Goal: Transaction & Acquisition: Purchase product/service

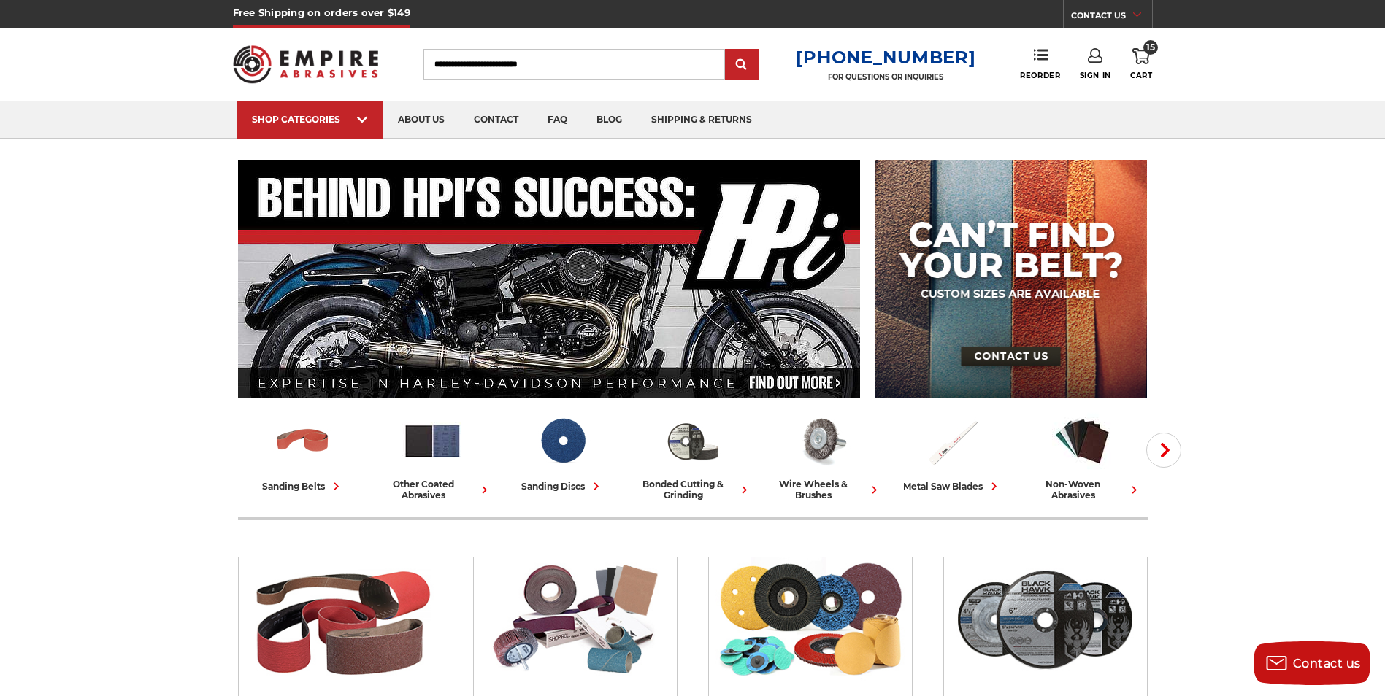
click at [1141, 47] on div "Toggle menu Menu Search 1-800-816-3824 FOR QUESTIONS OR INQUIRIES Phone Reorder…" at bounding box center [693, 64] width 920 height 73
click at [1142, 53] on icon at bounding box center [1141, 56] width 18 height 16
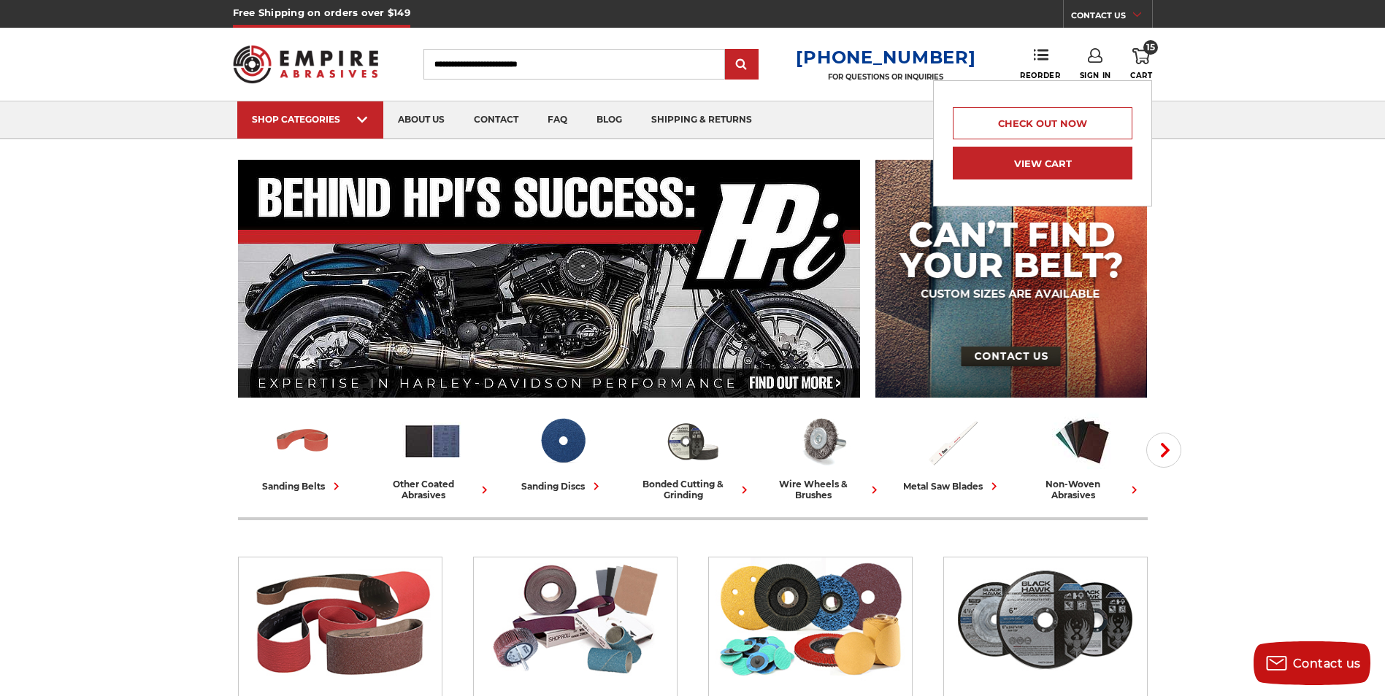
click at [1027, 160] on link "View Cart" at bounding box center [1042, 163] width 180 height 33
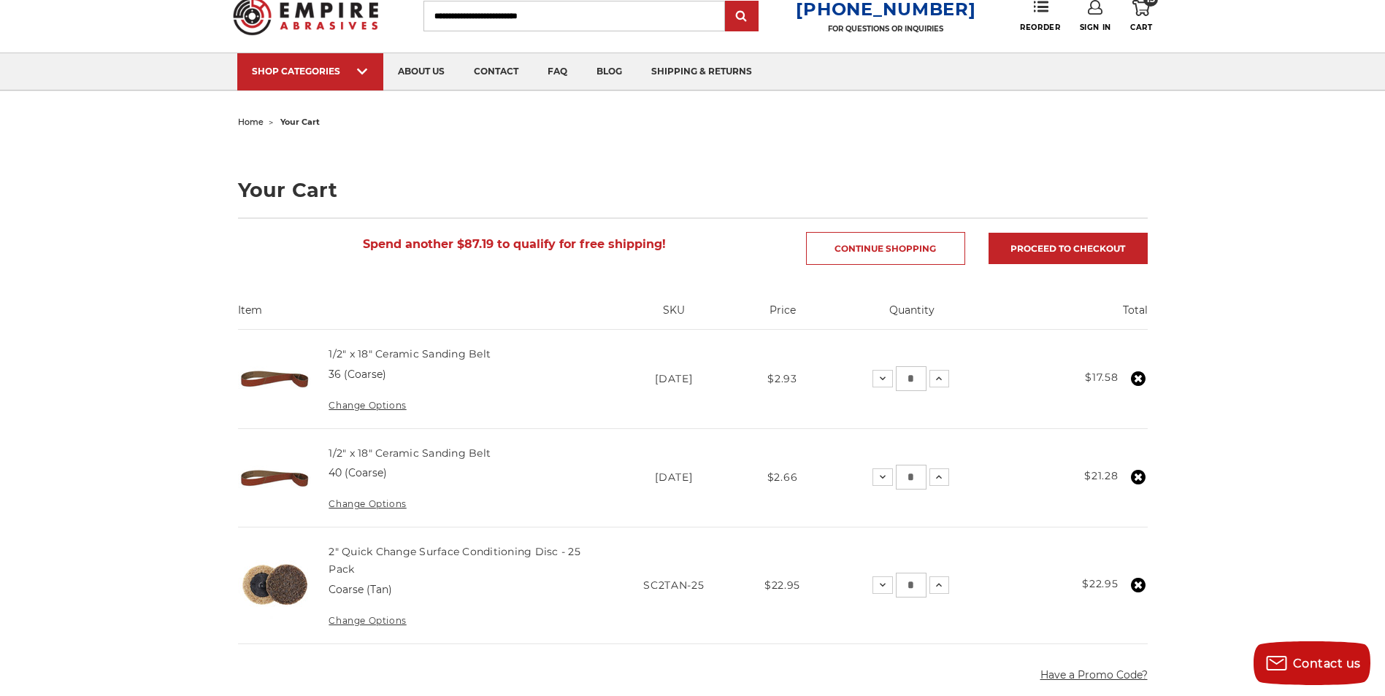
scroll to position [146, 0]
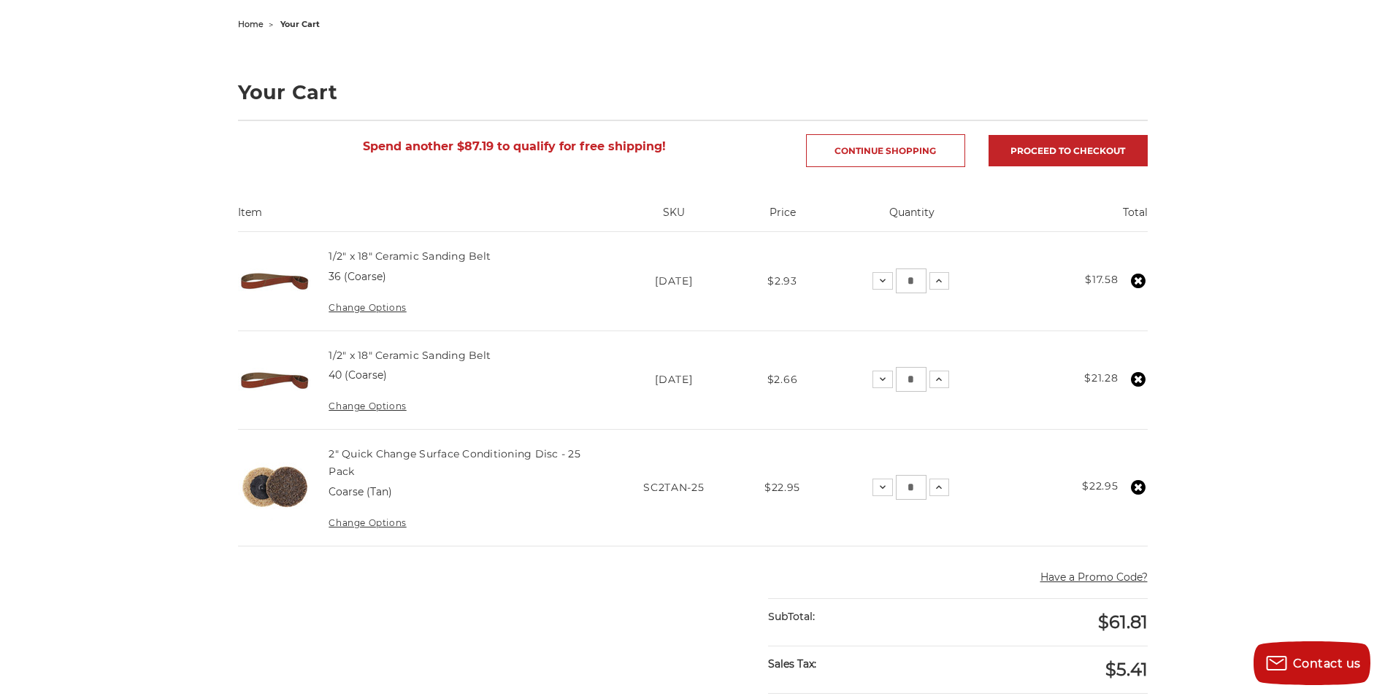
click at [1136, 280] on icon at bounding box center [1138, 281] width 15 height 15
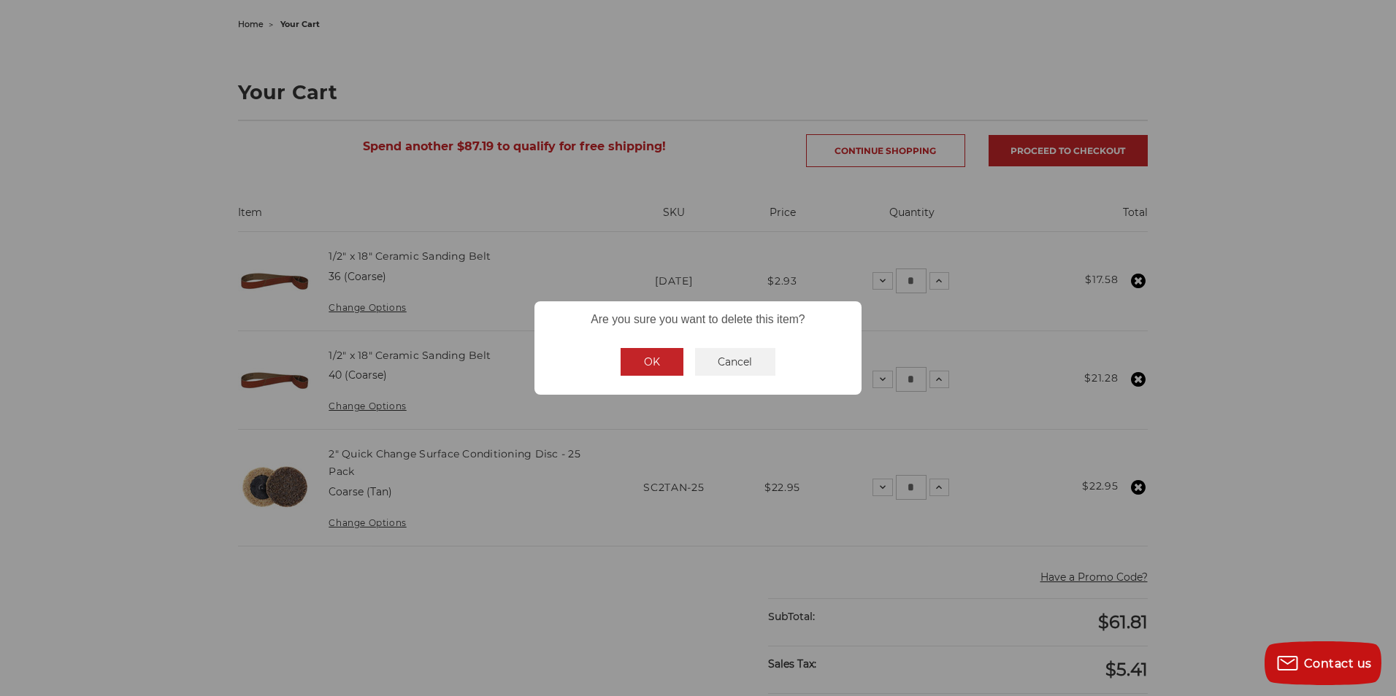
click at [655, 359] on button "OK" at bounding box center [651, 362] width 63 height 28
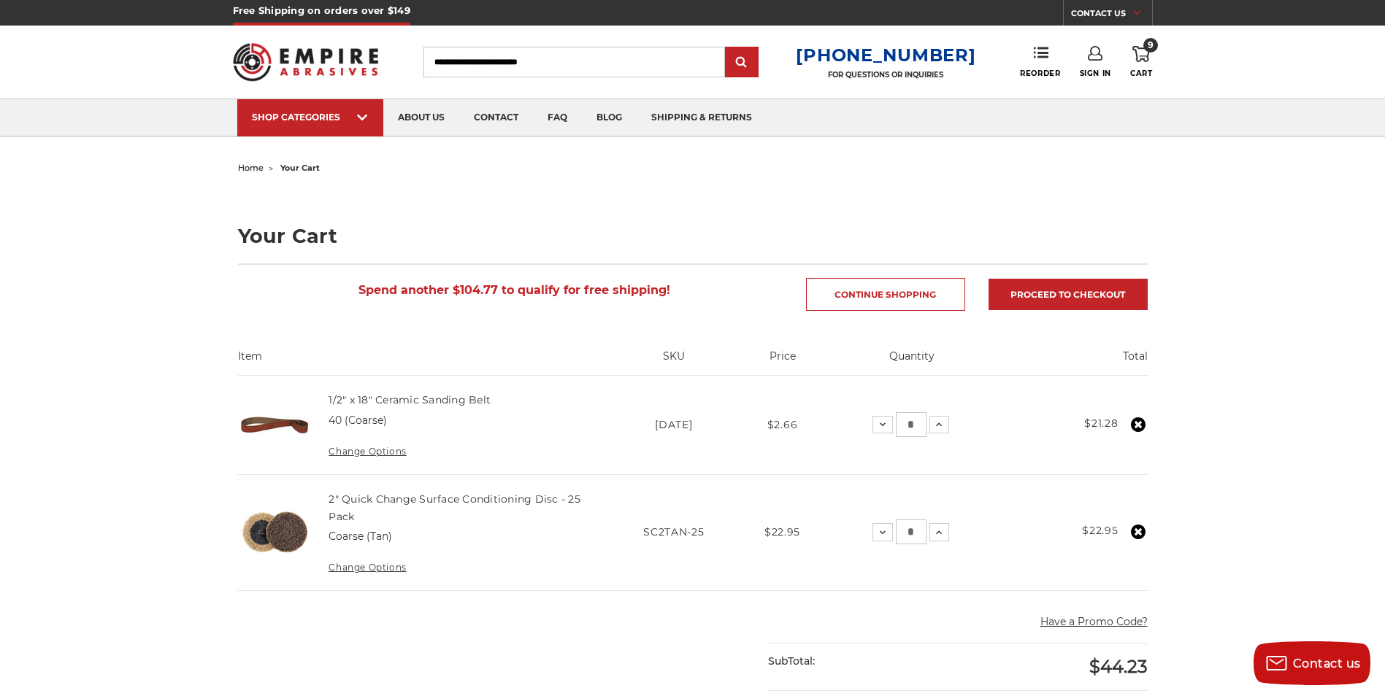
scroll to position [0, 0]
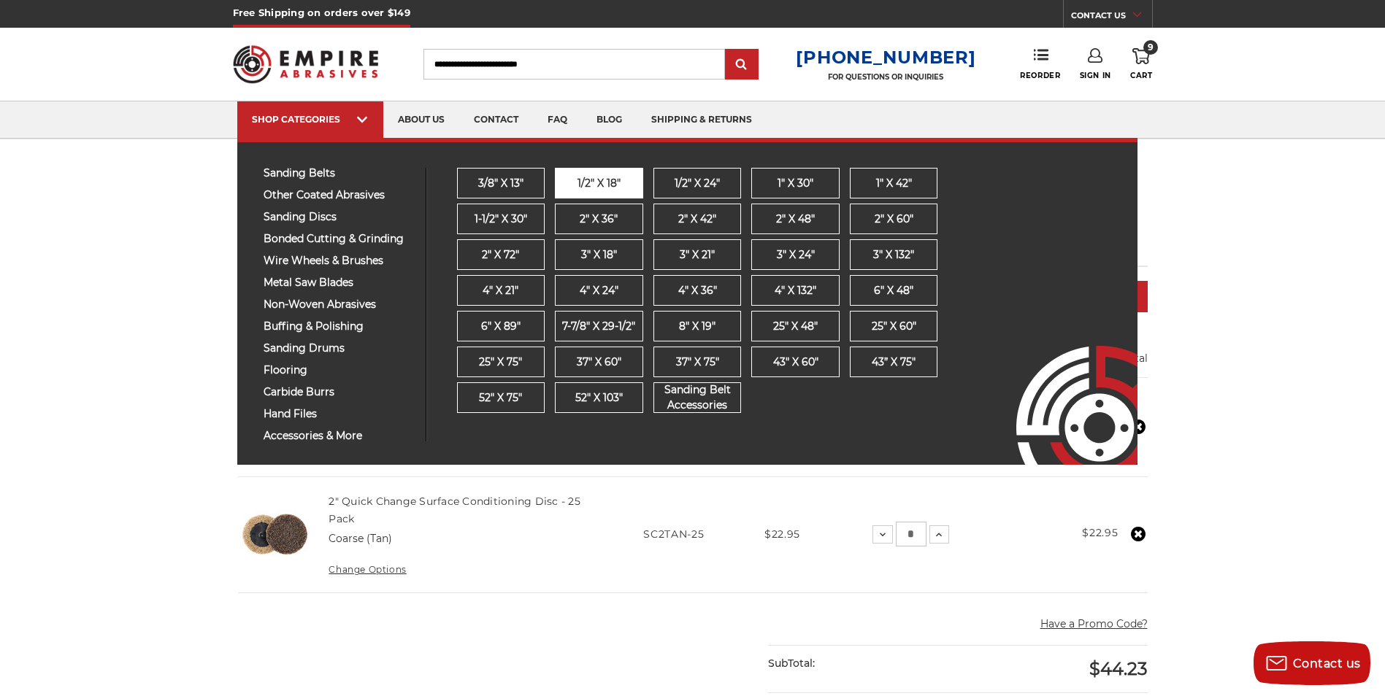
click at [607, 184] on span "1/2" x 18"" at bounding box center [598, 183] width 43 height 15
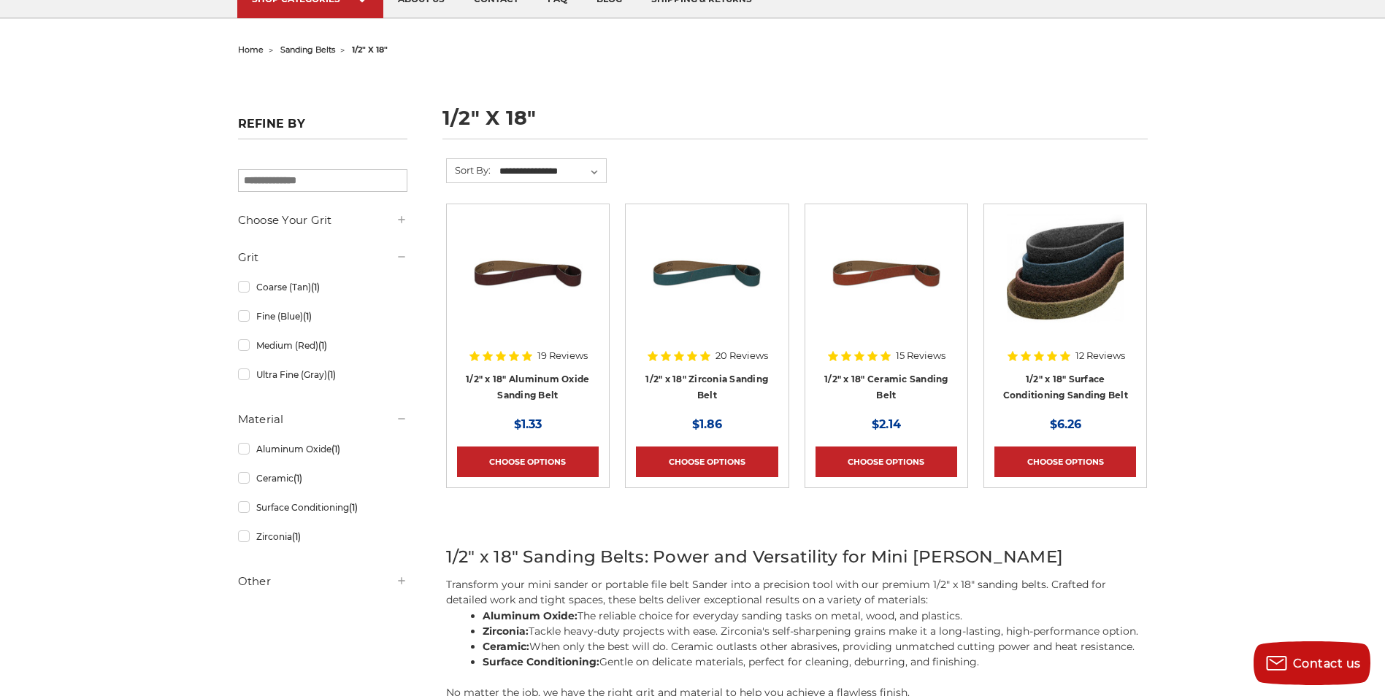
scroll to position [146, 0]
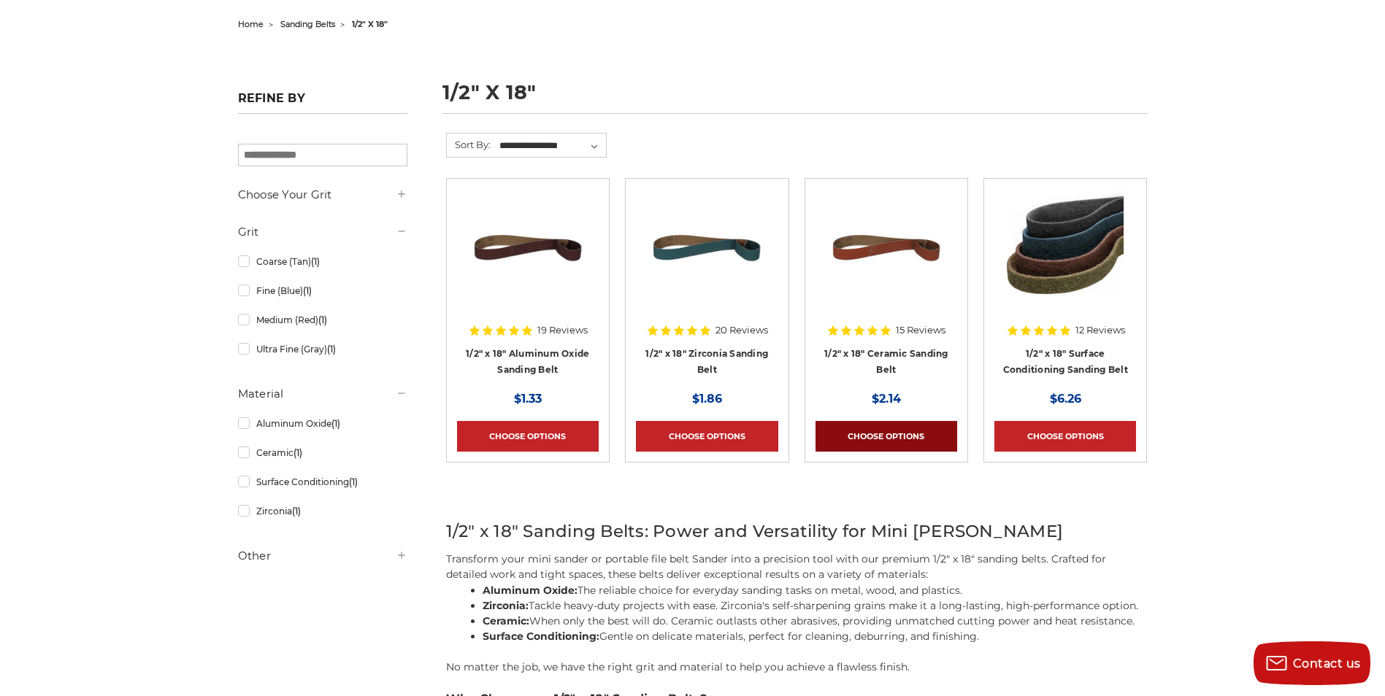
click at [890, 437] on link "Choose Options" at bounding box center [886, 436] width 142 height 31
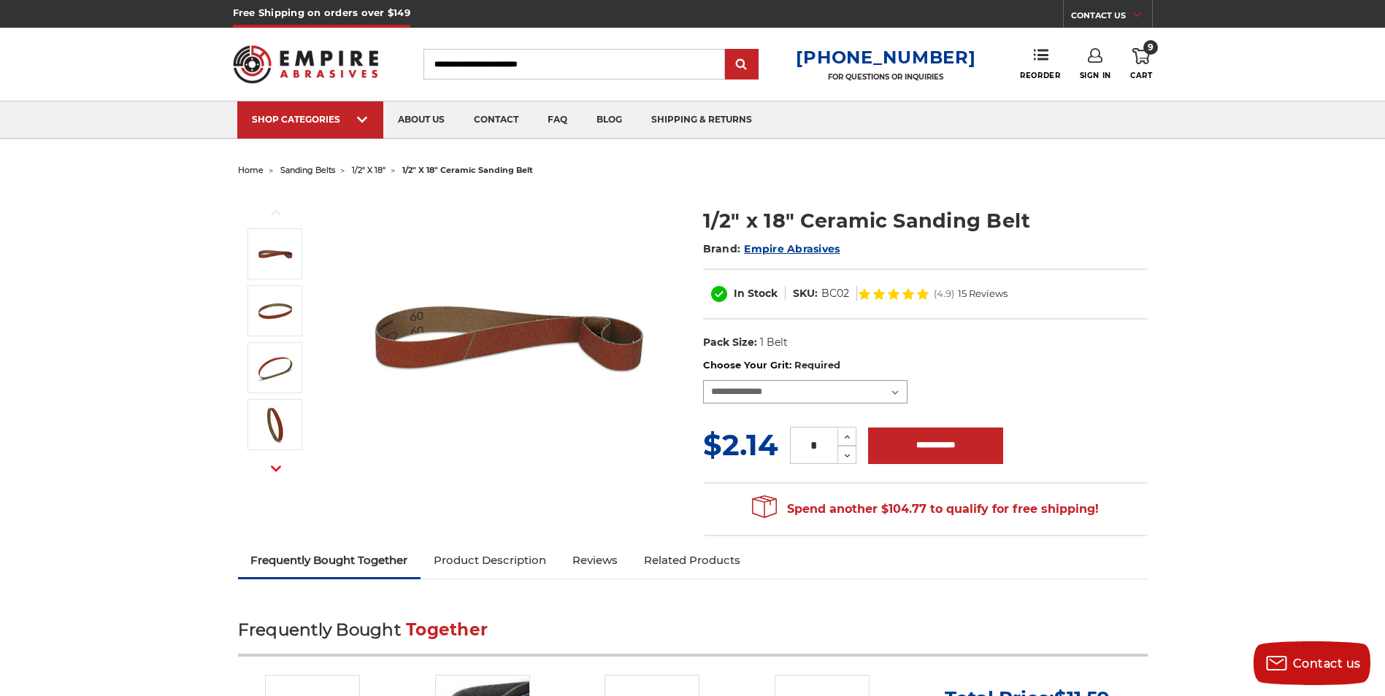
click at [893, 390] on select "**********" at bounding box center [805, 391] width 204 height 23
select select "****"
click at [703, 380] on select "**********" at bounding box center [805, 391] width 204 height 23
click at [842, 436] on icon at bounding box center [847, 437] width 11 height 13
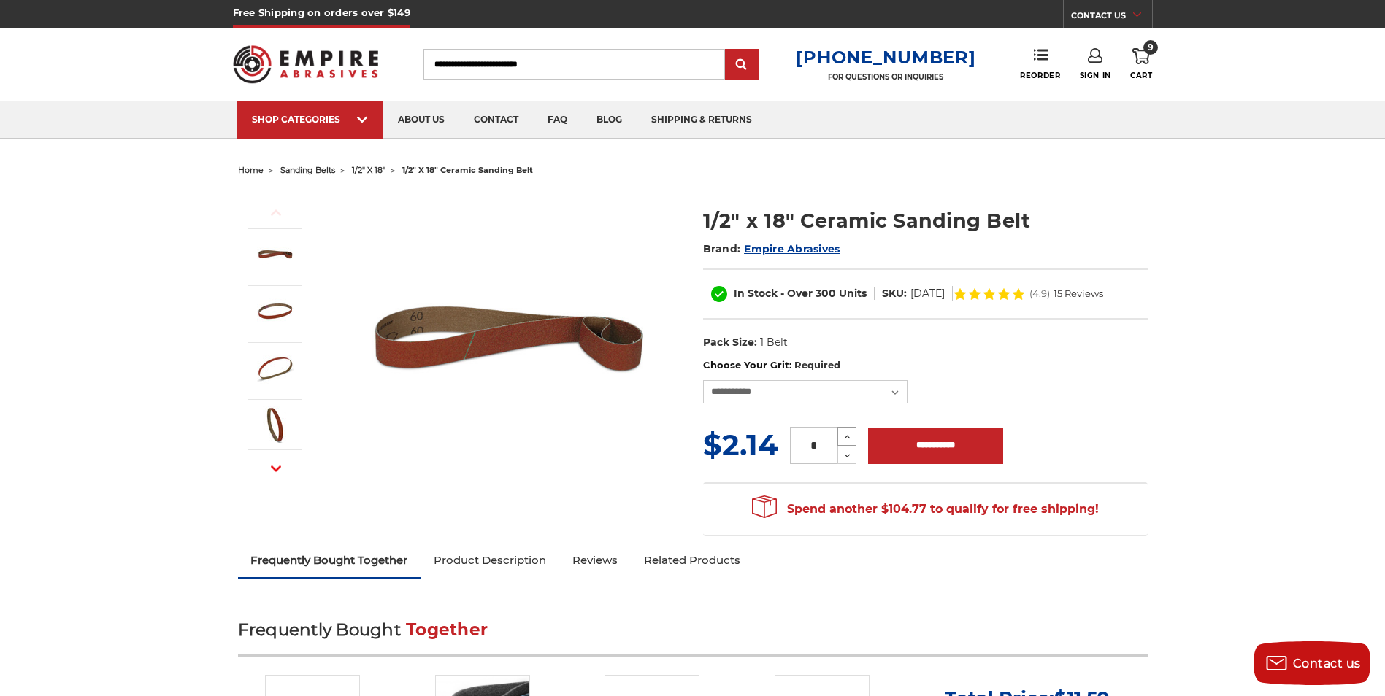
click at [842, 436] on icon at bounding box center [847, 437] width 11 height 13
click at [842, 434] on icon at bounding box center [847, 437] width 11 height 13
click at [842, 431] on icon at bounding box center [847, 437] width 11 height 13
click at [843, 435] on icon at bounding box center [847, 437] width 11 height 13
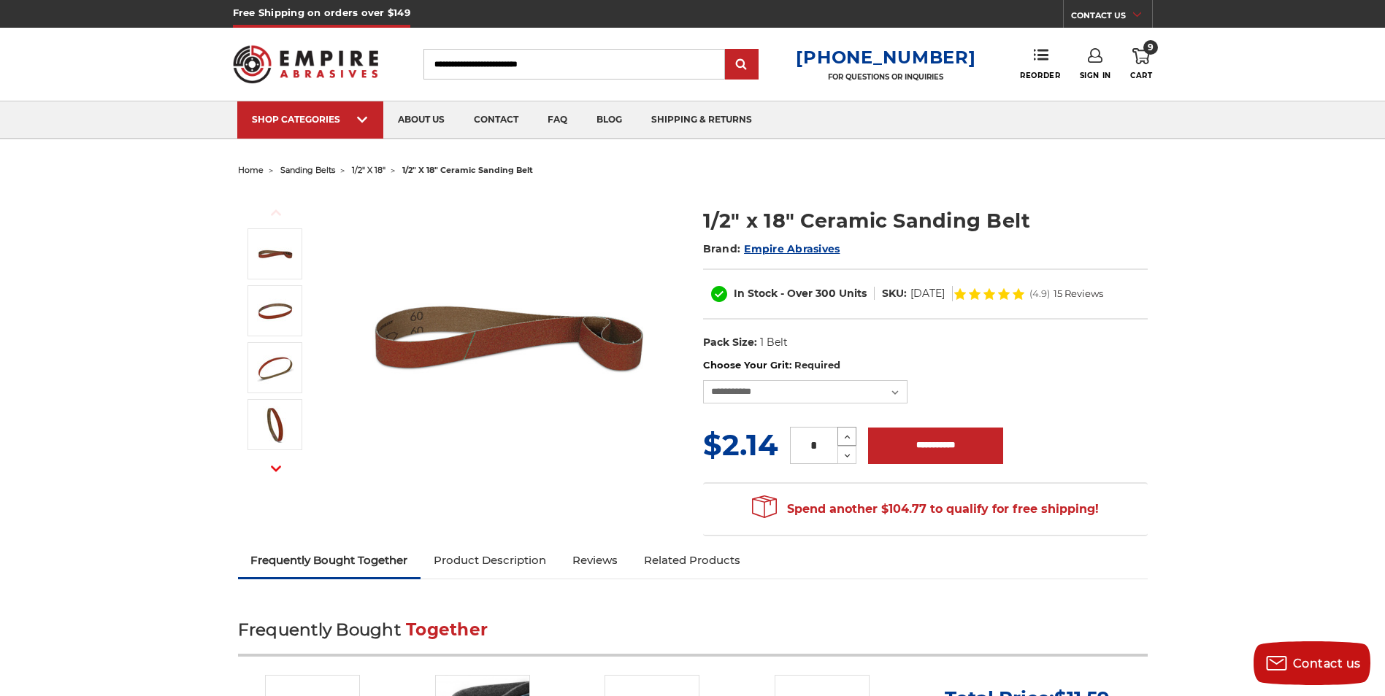
type input "*"
click at [934, 447] on input "**********" at bounding box center [935, 446] width 135 height 36
type input "**********"
click at [1142, 51] on use at bounding box center [1141, 56] width 18 height 16
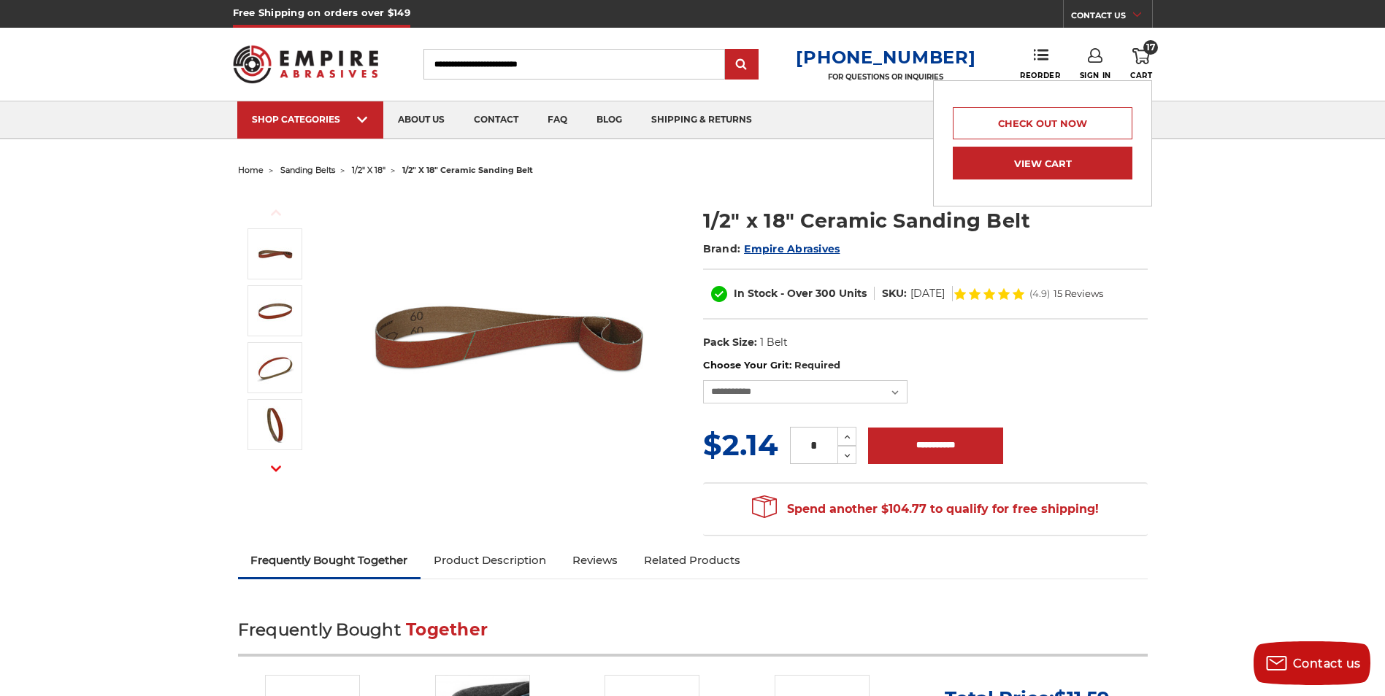
click at [1030, 166] on link "View Cart" at bounding box center [1042, 163] width 180 height 33
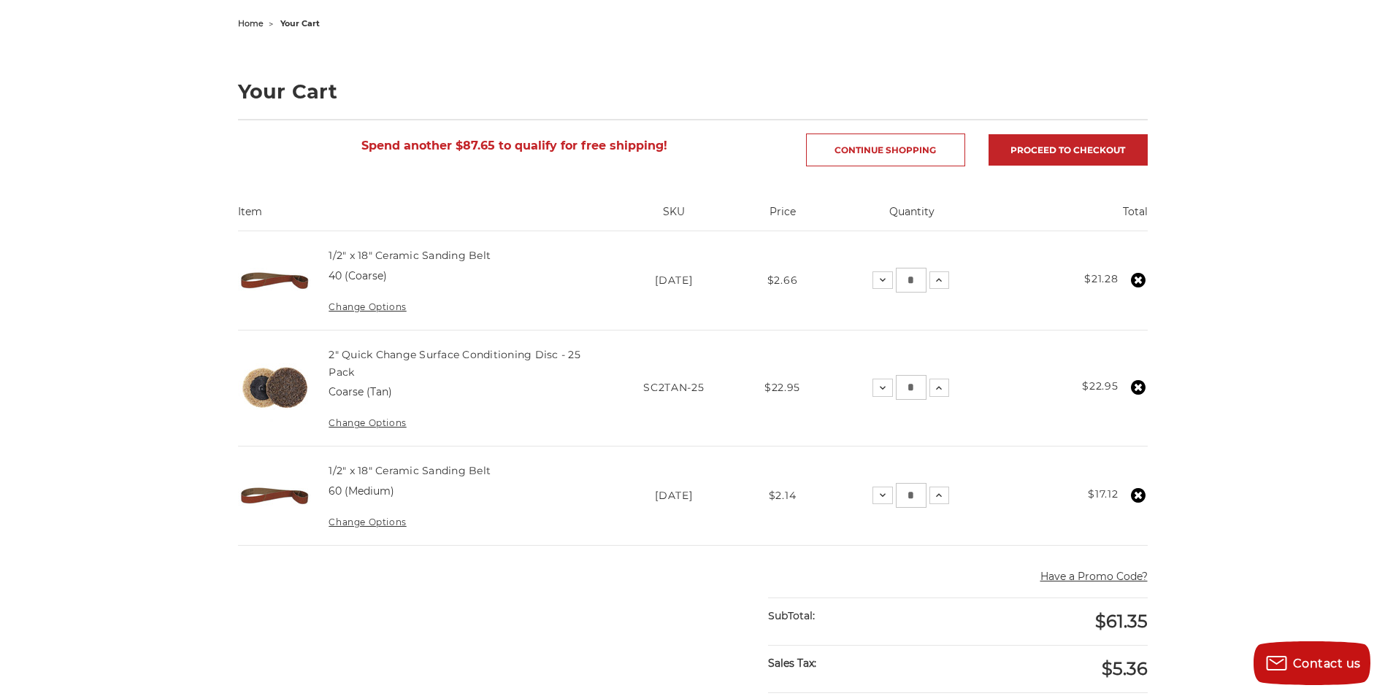
scroll to position [146, 0]
click at [409, 359] on link "2" Quick Change Surface Conditioning Disc - 25 Pack" at bounding box center [454, 364] width 252 height 31
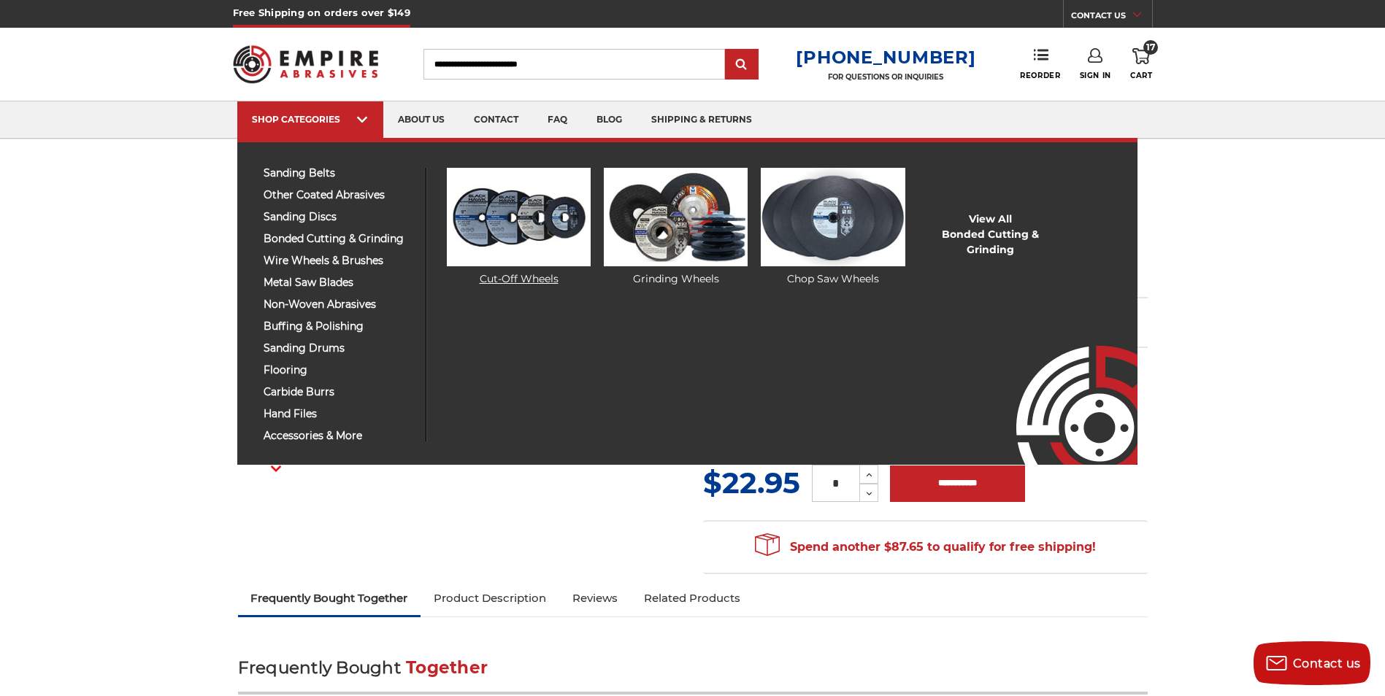
click at [527, 239] on img at bounding box center [519, 217] width 144 height 99
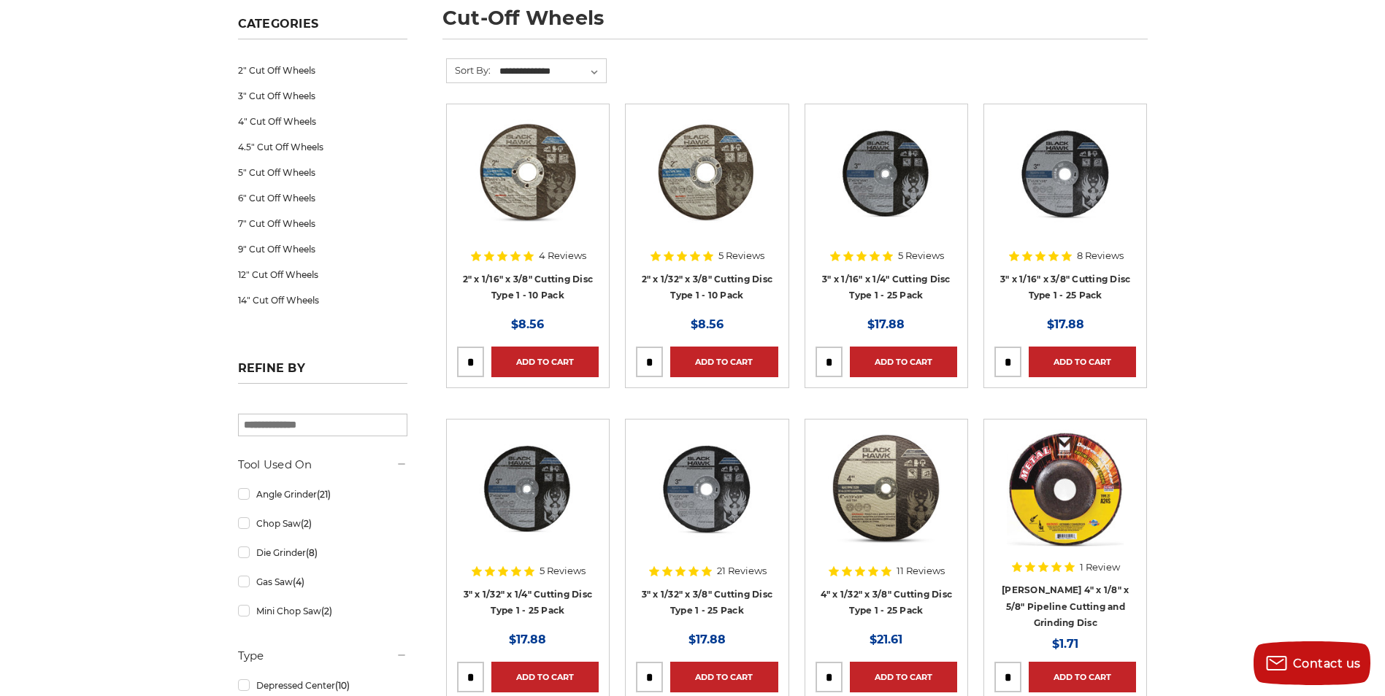
scroll to position [219, 0]
